Goal: Task Accomplishment & Management: Manage account settings

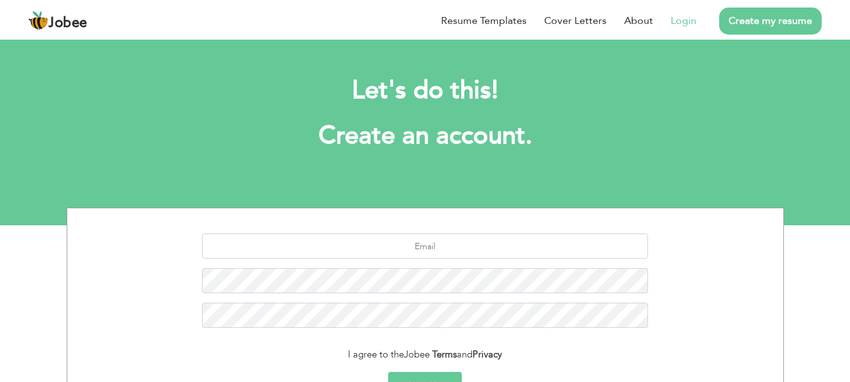
click at [690, 18] on link "Login" at bounding box center [684, 20] width 26 height 15
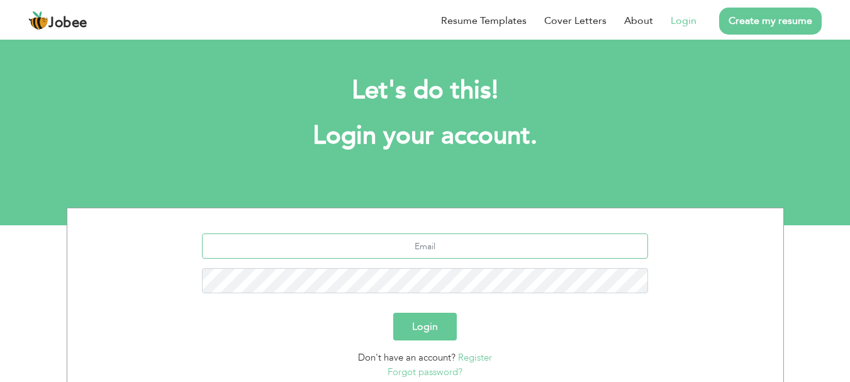
click at [422, 249] on input "text" at bounding box center [425, 245] width 446 height 25
type input "[EMAIL_ADDRESS][DOMAIN_NAME]"
click at [440, 329] on button "Login" at bounding box center [425, 327] width 64 height 28
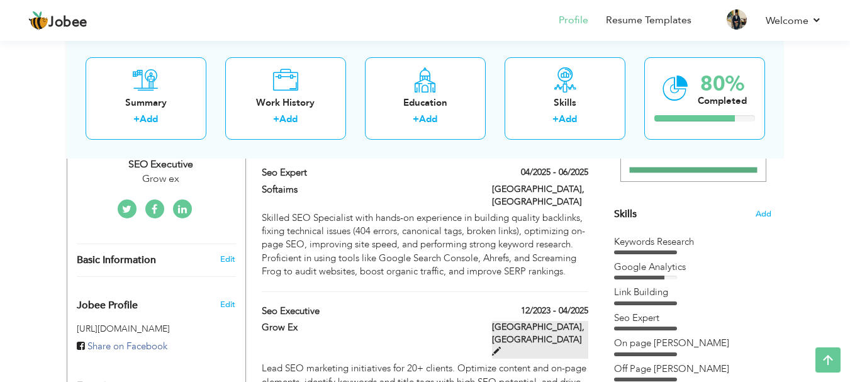
scroll to position [281, 0]
